Goal: Check status: Check status

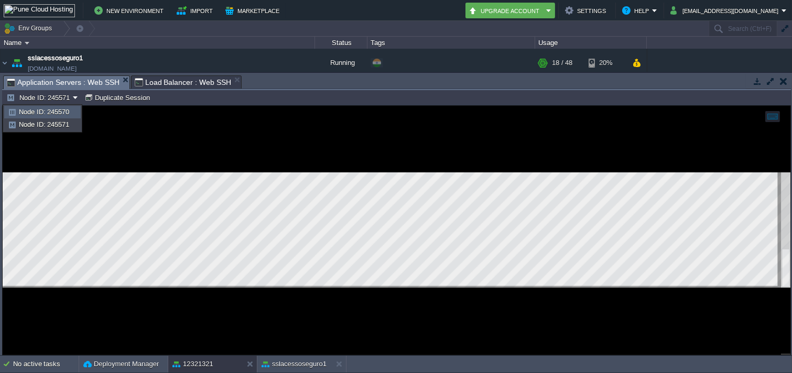
click at [61, 112] on span "Node ID: 245570" at bounding box center [44, 112] width 50 height 8
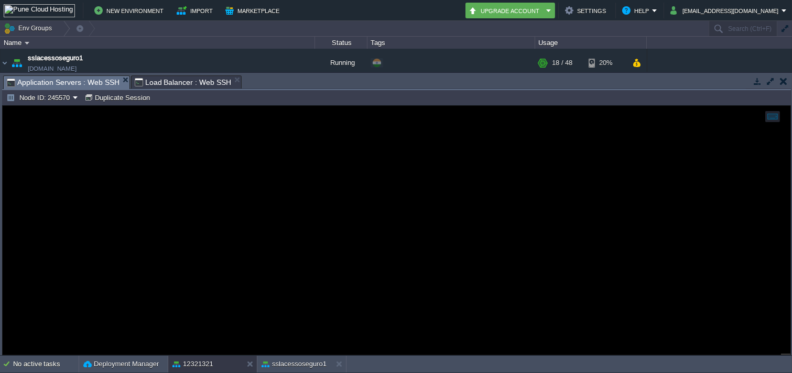
click at [162, 89] on span "Load Balancer : Web SSH" at bounding box center [183, 82] width 97 height 13
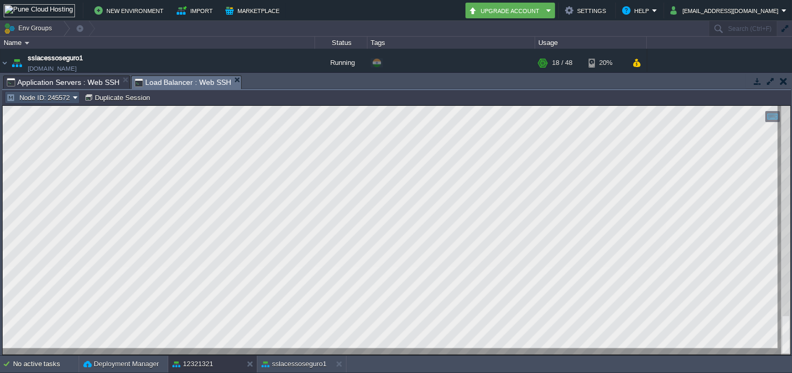
drag, startPoint x: 69, startPoint y: 97, endPoint x: 46, endPoint y: 118, distance: 31.2
click at [66, 97] on button "Node ID: 245572" at bounding box center [39, 97] width 67 height 9
click at [47, 118] on li "Node ID: 245572" at bounding box center [42, 124] width 76 height 13
click at [49, 101] on button "Node ID: 245572" at bounding box center [39, 97] width 67 height 9
click at [59, 127] on span "Node ID: 245572" at bounding box center [44, 124] width 50 height 8
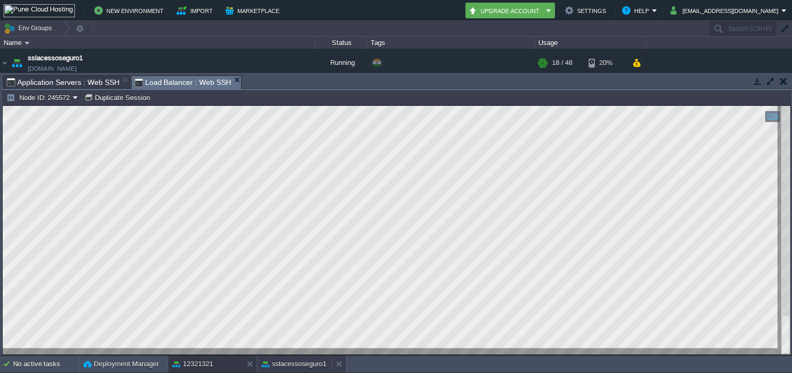
click at [274, 363] on button "sslacessoseguro1" at bounding box center [293, 364] width 65 height 10
click at [43, 95] on button "Node ID: 245559" at bounding box center [39, 97] width 67 height 9
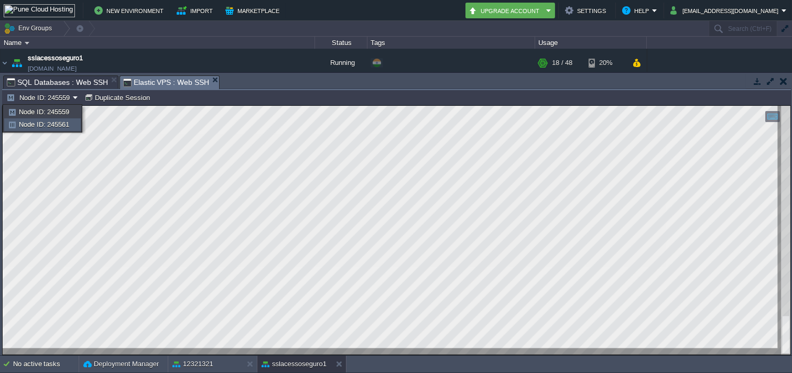
click at [38, 124] on span "Node ID: 245561" at bounding box center [44, 124] width 50 height 8
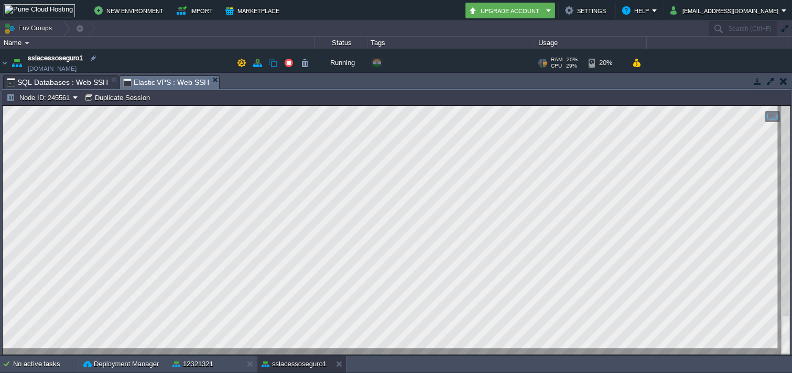
click at [46, 69] on span "[DOMAIN_NAME]" at bounding box center [52, 68] width 49 height 10
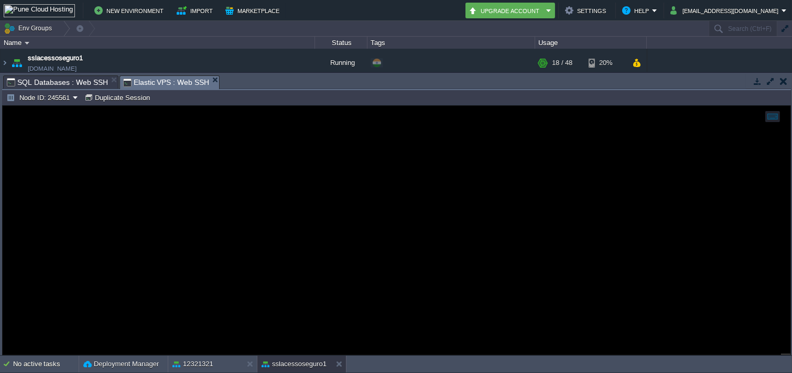
click at [37, 79] on span "SQL Databases : Web SSH" at bounding box center [57, 82] width 101 height 13
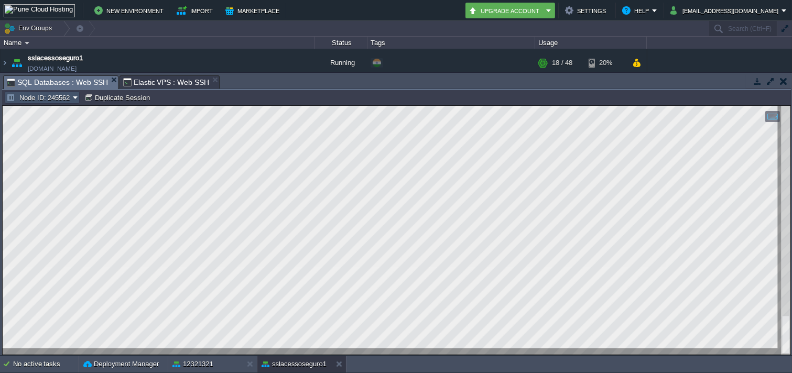
click at [53, 98] on button "Node ID: 245562" at bounding box center [39, 97] width 67 height 9
click at [54, 105] on ul "Node ID: 245560 Node ID: 245562" at bounding box center [42, 118] width 79 height 27
click at [54, 109] on span "Node ID: 245560" at bounding box center [44, 112] width 50 height 8
click at [60, 97] on button "Node ID: 245560" at bounding box center [39, 97] width 67 height 9
click at [51, 125] on span "Node ID: 245562" at bounding box center [44, 124] width 50 height 8
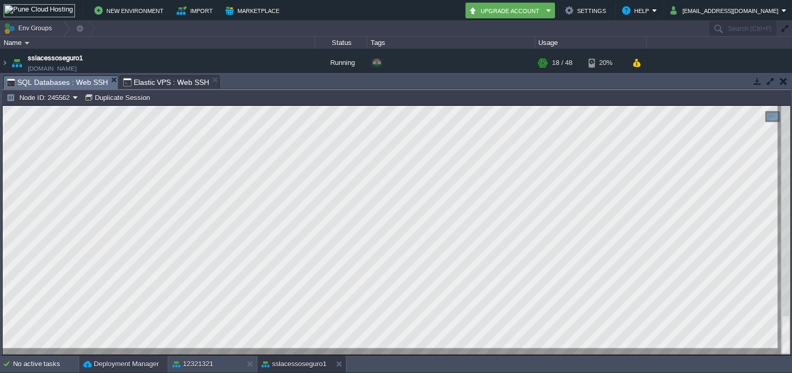
click at [130, 372] on div "No active tasks Deployment Manager 12321321 sslacessoseguro1" at bounding box center [396, 364] width 792 height 17
click at [295, 368] on button "sslacessoseguro1" at bounding box center [293, 364] width 65 height 10
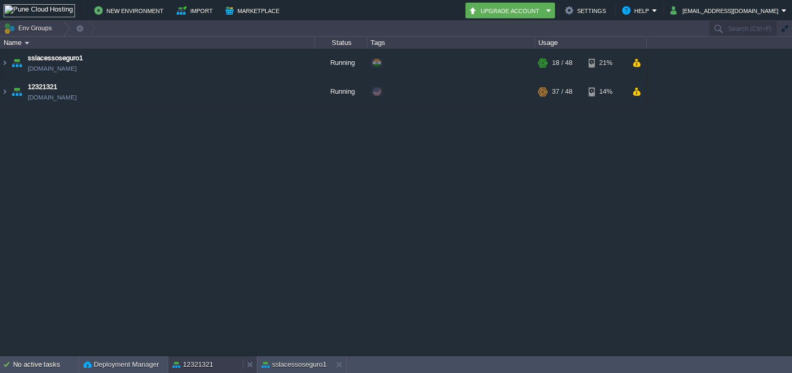
click at [227, 365] on div "12321321" at bounding box center [205, 364] width 74 height 17
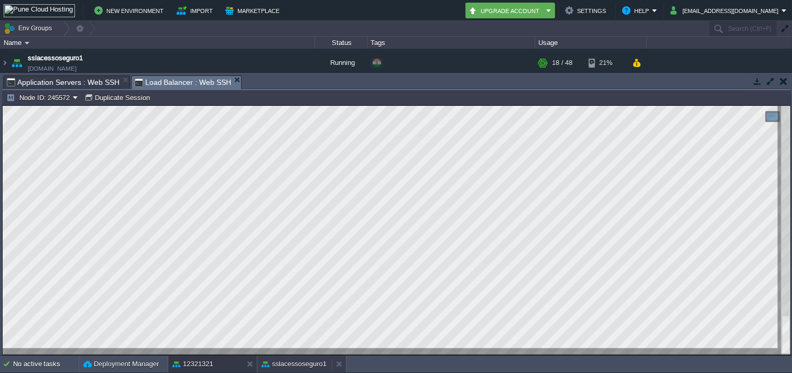
click at [304, 368] on button "sslacessoseguro1" at bounding box center [293, 364] width 65 height 10
